Goal: Transaction & Acquisition: Book appointment/travel/reservation

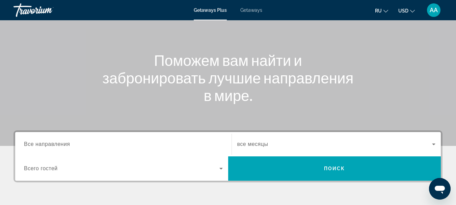
scroll to position [49, 0]
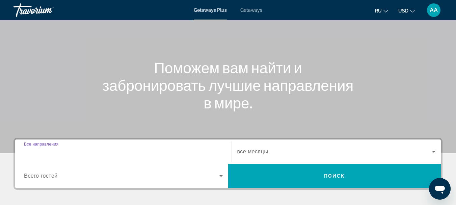
click at [79, 150] on input "Destination Все направления" at bounding box center [123, 152] width 199 height 8
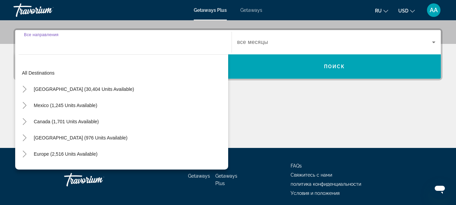
scroll to position [165, 0]
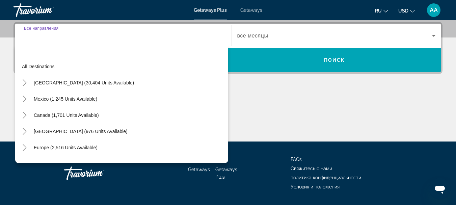
click at [26, 34] on input "Destination Все направления" at bounding box center [123, 36] width 199 height 8
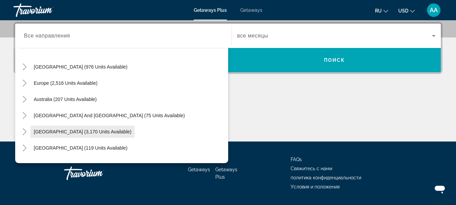
scroll to position [76, 0]
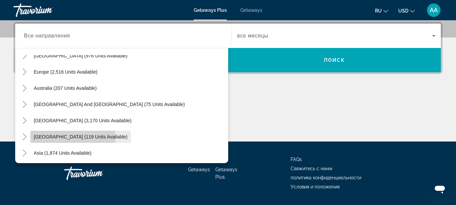
click at [57, 136] on span "[GEOGRAPHIC_DATA] (119 units available)" at bounding box center [81, 136] width 94 height 5
type input "**********"
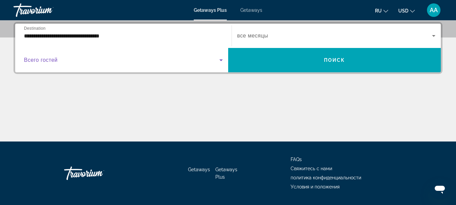
click at [221, 59] on icon "Search widget" at bounding box center [220, 60] width 3 height 2
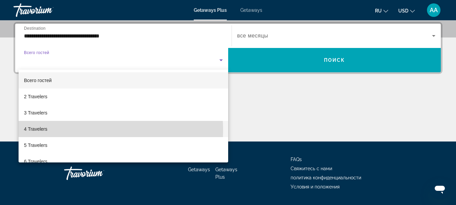
click at [78, 130] on mat-option "4 Travelers" at bounding box center [124, 129] width 210 height 16
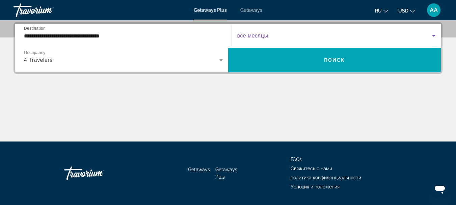
click at [434, 36] on icon "Search widget" at bounding box center [433, 36] width 3 height 2
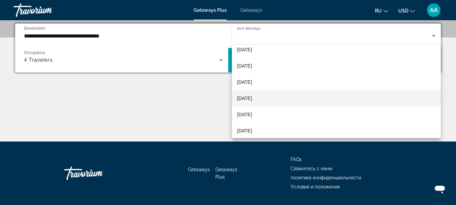
scroll to position [34, 0]
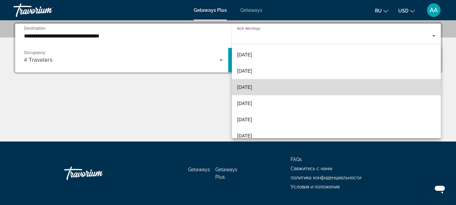
click at [365, 88] on mat-option "[DATE]" at bounding box center [336, 87] width 209 height 16
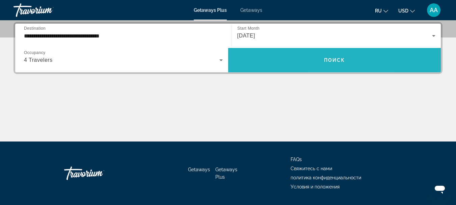
click at [332, 57] on span "Search widget" at bounding box center [334, 60] width 213 height 16
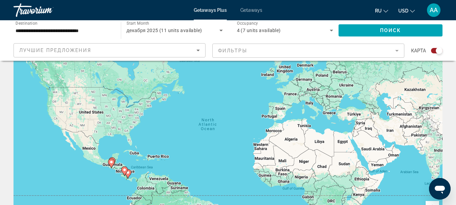
scroll to position [67, 0]
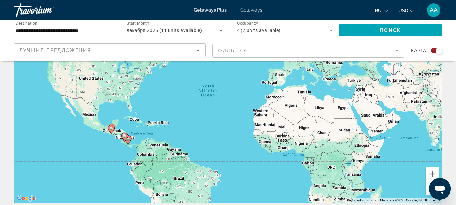
click at [111, 129] on image "Main content" at bounding box center [111, 128] width 4 height 4
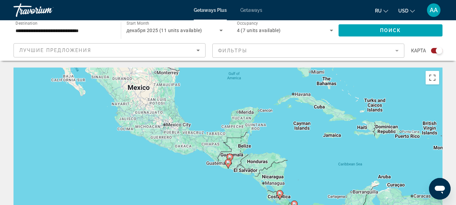
scroll to position [34, 0]
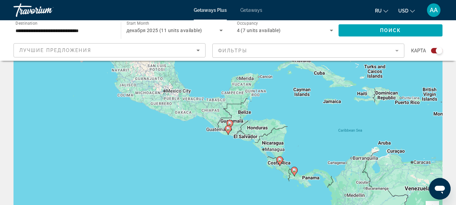
click at [279, 160] on image "Main content" at bounding box center [280, 160] width 4 height 4
type input "**********"
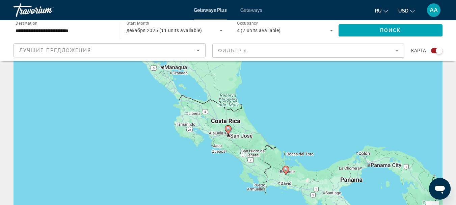
click at [228, 138] on div "To activate drag with keyboard, press Alt + Enter. Once in keyboard drag state,…" at bounding box center [227, 135] width 429 height 202
click at [229, 130] on image "Main content" at bounding box center [228, 129] width 4 height 4
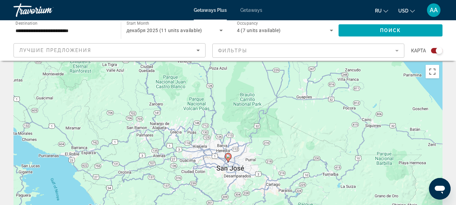
scroll to position [0, 0]
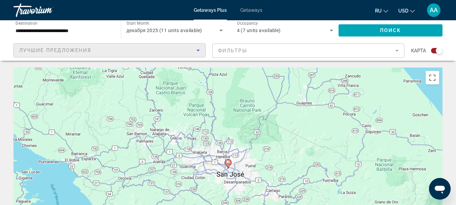
click at [198, 51] on icon "Sort by" at bounding box center [197, 51] width 3 height 2
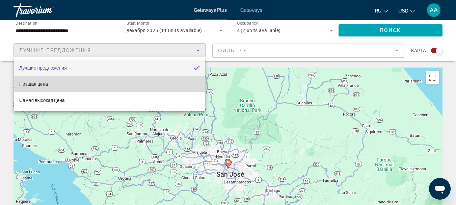
click at [67, 83] on mat-option "Низшая цена" at bounding box center [109, 84] width 191 height 16
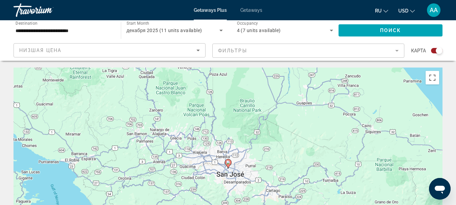
click at [396, 52] on mat-form-field "Фильтры" at bounding box center [308, 51] width 192 height 14
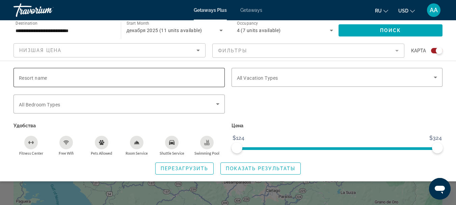
click at [145, 82] on div "Search widget" at bounding box center [119, 77] width 200 height 19
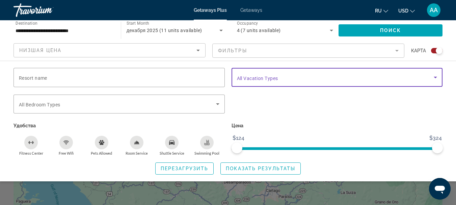
click at [435, 77] on icon "Search widget" at bounding box center [435, 78] width 3 height 2
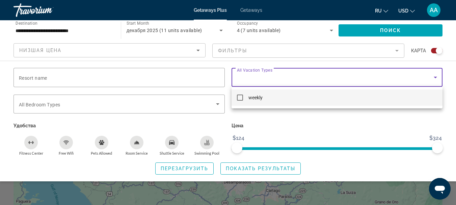
click at [254, 168] on div at bounding box center [228, 102] width 456 height 205
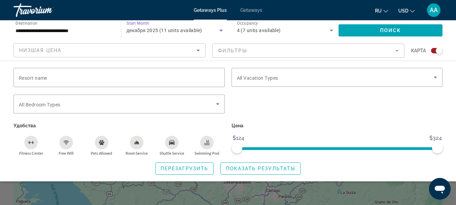
click at [221, 30] on icon "Search widget" at bounding box center [220, 31] width 3 height 2
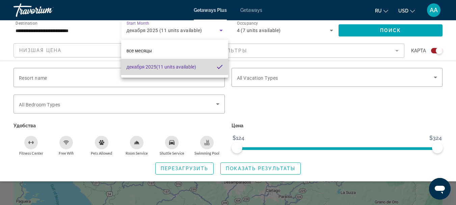
click at [179, 64] on span "декабря 2025 (11 units available)" at bounding box center [162, 67] width 70 height 8
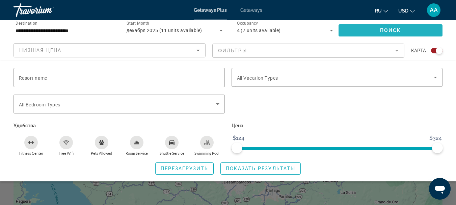
click at [388, 30] on span "Поиск" at bounding box center [390, 30] width 21 height 5
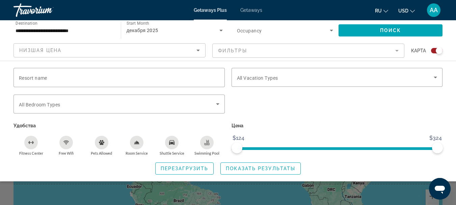
scroll to position [67, 0]
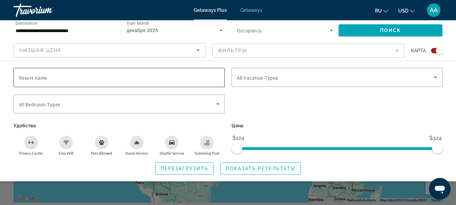
drag, startPoint x: 445, startPoint y: 62, endPoint x: 118, endPoint y: 69, distance: 327.8
click at [196, 88] on div "Resort name Vacation Types All Vacation Types Bedroom Types All Bedroom Types У…" at bounding box center [228, 121] width 456 height 120
